Goal: Task Accomplishment & Management: Manage account settings

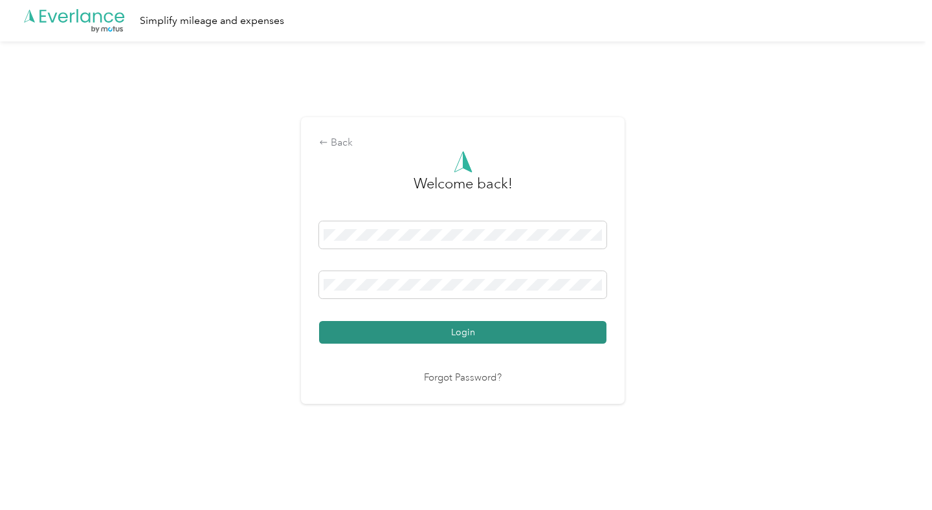
click at [415, 334] on button "Login" at bounding box center [462, 332] width 287 height 23
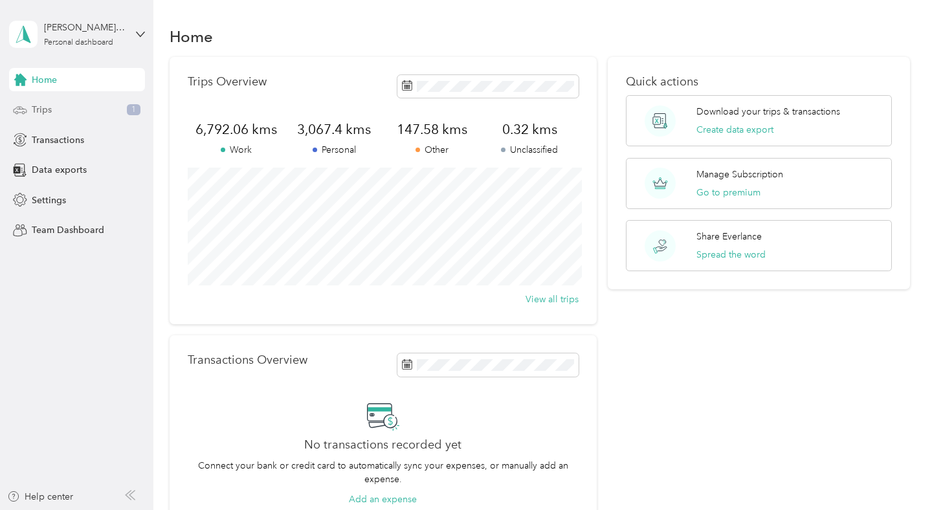
click at [76, 109] on div "Trips 1" at bounding box center [77, 109] width 136 height 23
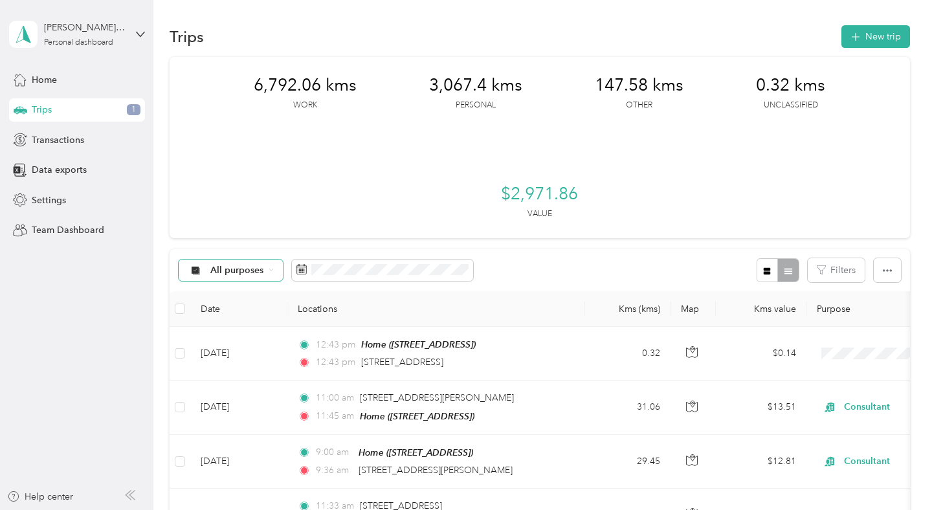
click at [261, 267] on span "All purposes" at bounding box center [237, 270] width 54 height 9
click at [246, 323] on ol "All purposes Unclassified Work Personal Consultant Other Charity Medical Moving…" at bounding box center [231, 372] width 104 height 181
click at [243, 267] on span "All purposes" at bounding box center [237, 270] width 54 height 9
click at [232, 316] on span "Unclassified" at bounding box center [241, 316] width 63 height 14
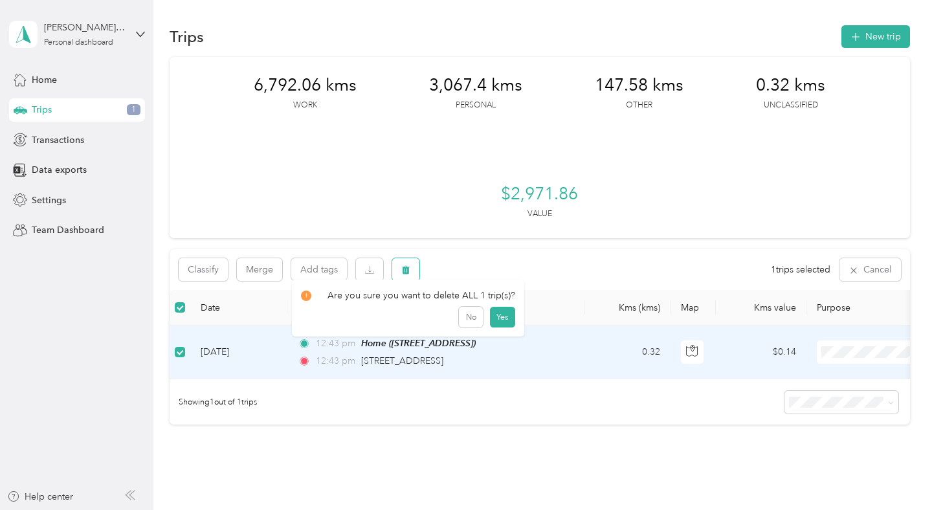
click at [408, 272] on icon "button" at bounding box center [406, 270] width 8 height 8
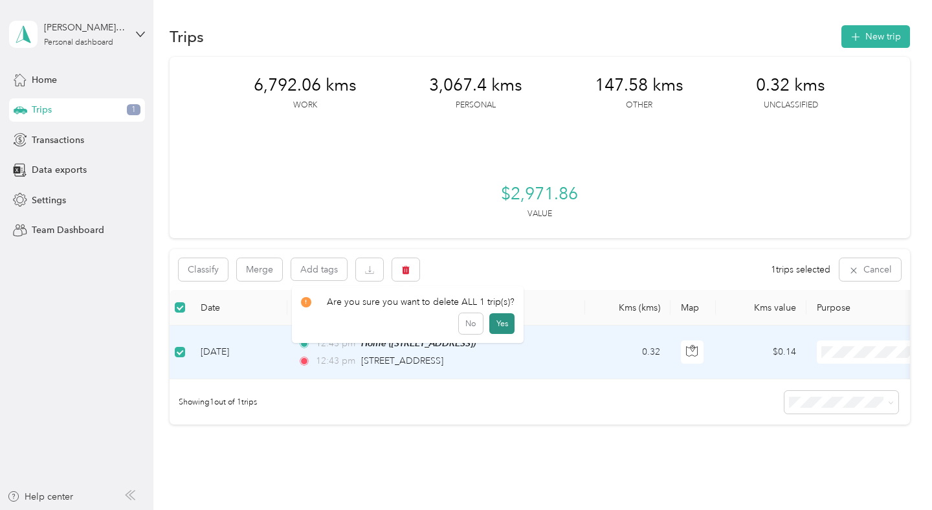
click at [497, 325] on button "Yes" at bounding box center [501, 323] width 25 height 21
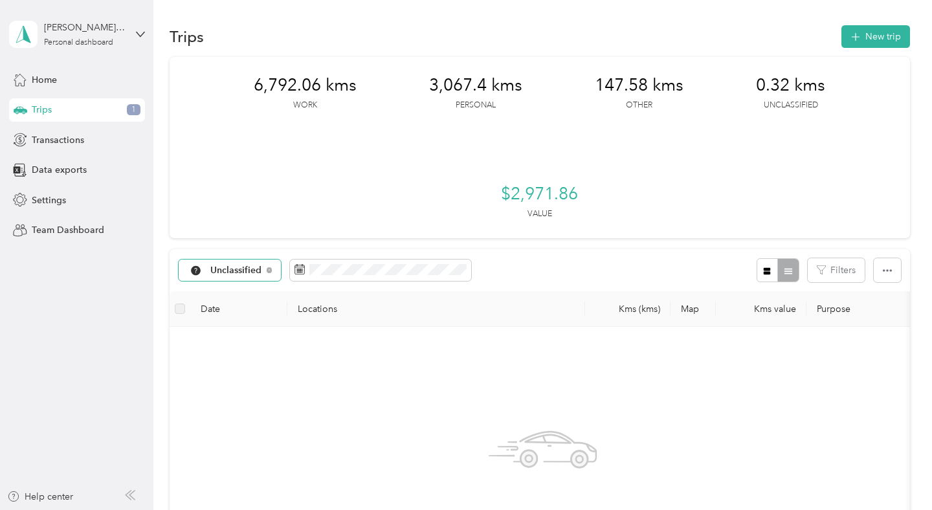
click at [242, 272] on span "Unclassified" at bounding box center [236, 270] width 52 height 9
click at [236, 378] on span "Consultant" at bounding box center [243, 383] width 67 height 14
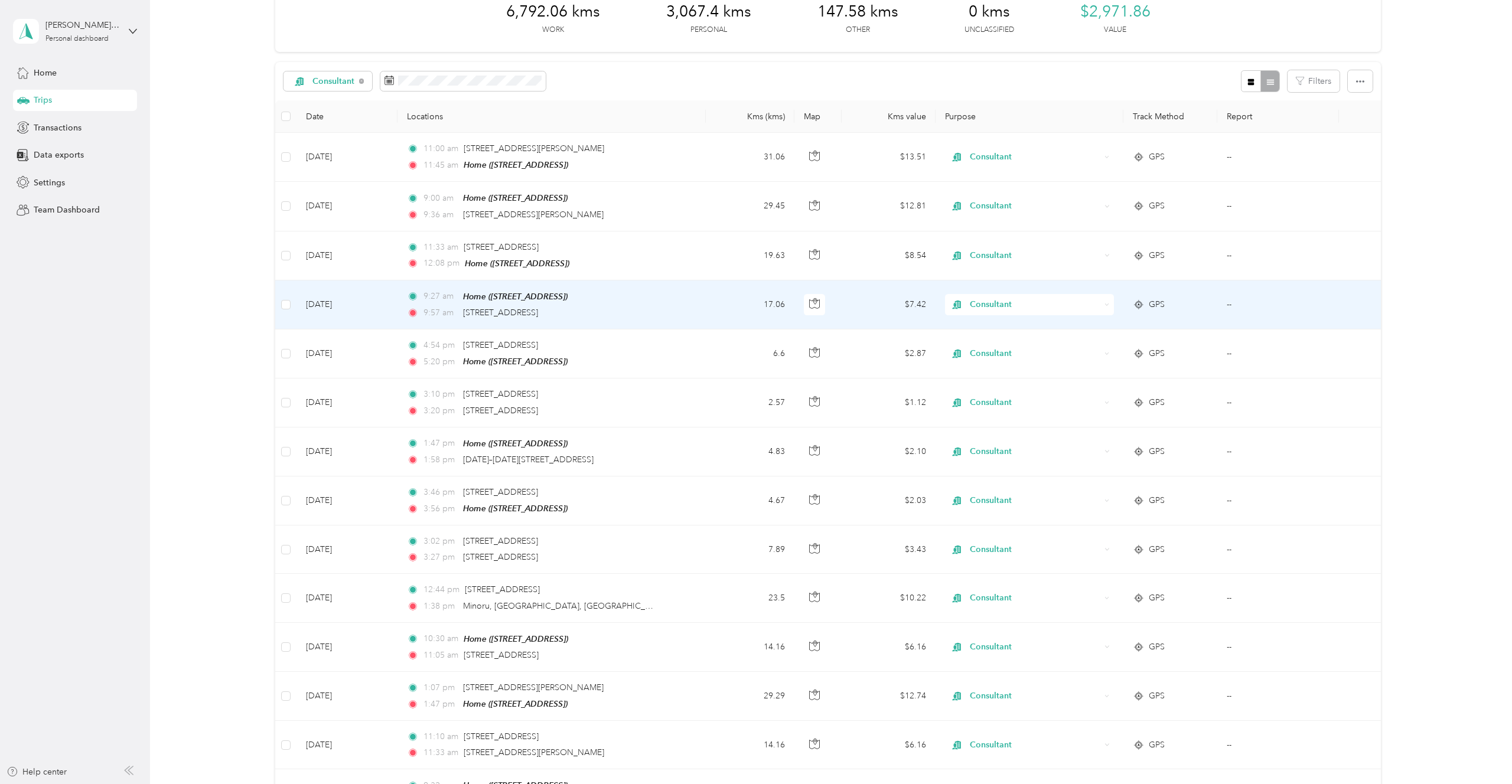
scroll to position [77, 0]
